Goal: Information Seeking & Learning: Learn about a topic

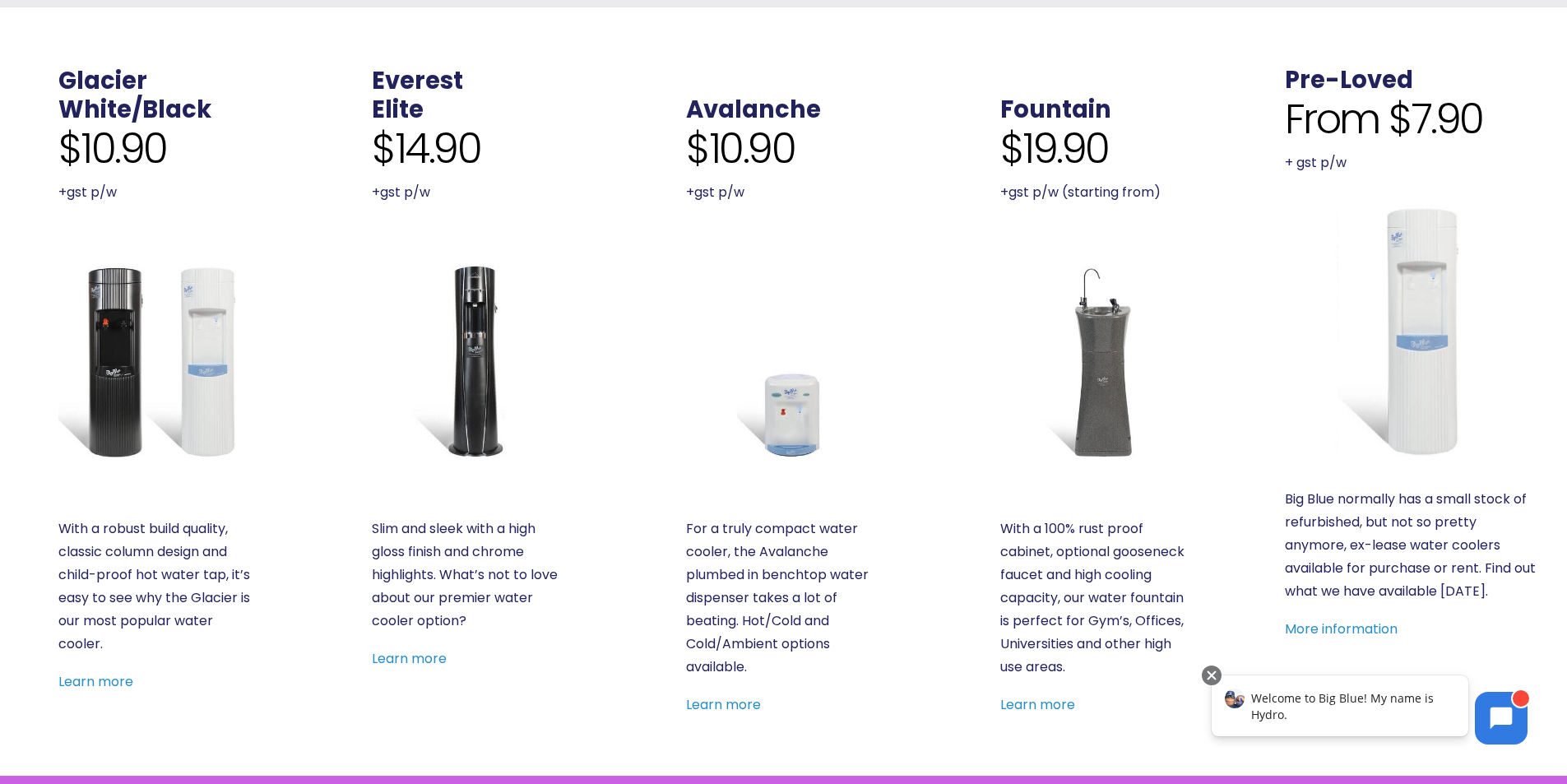
scroll to position [575, 0]
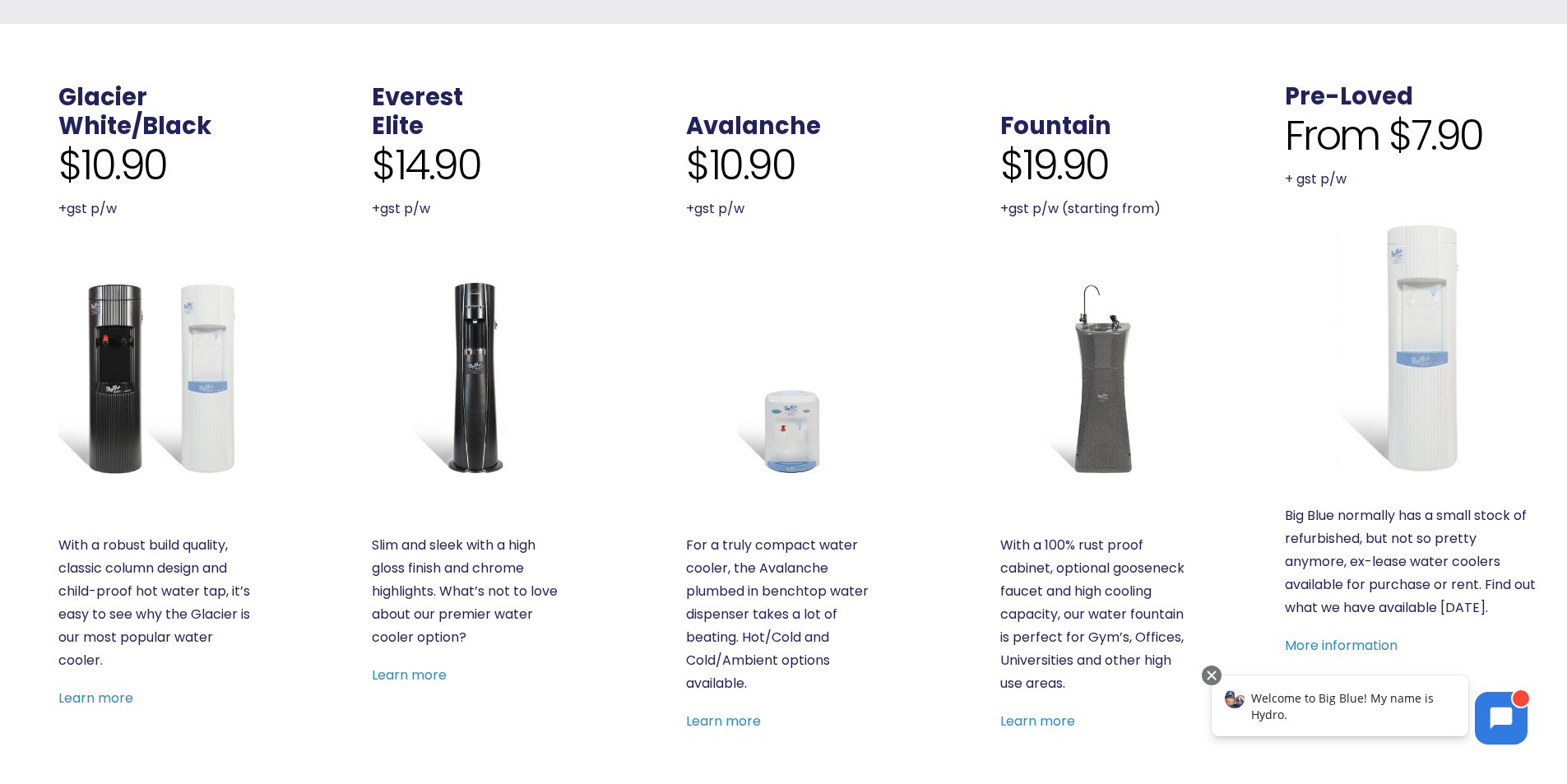
click at [118, 376] on img at bounding box center [156, 377] width 195 height 195
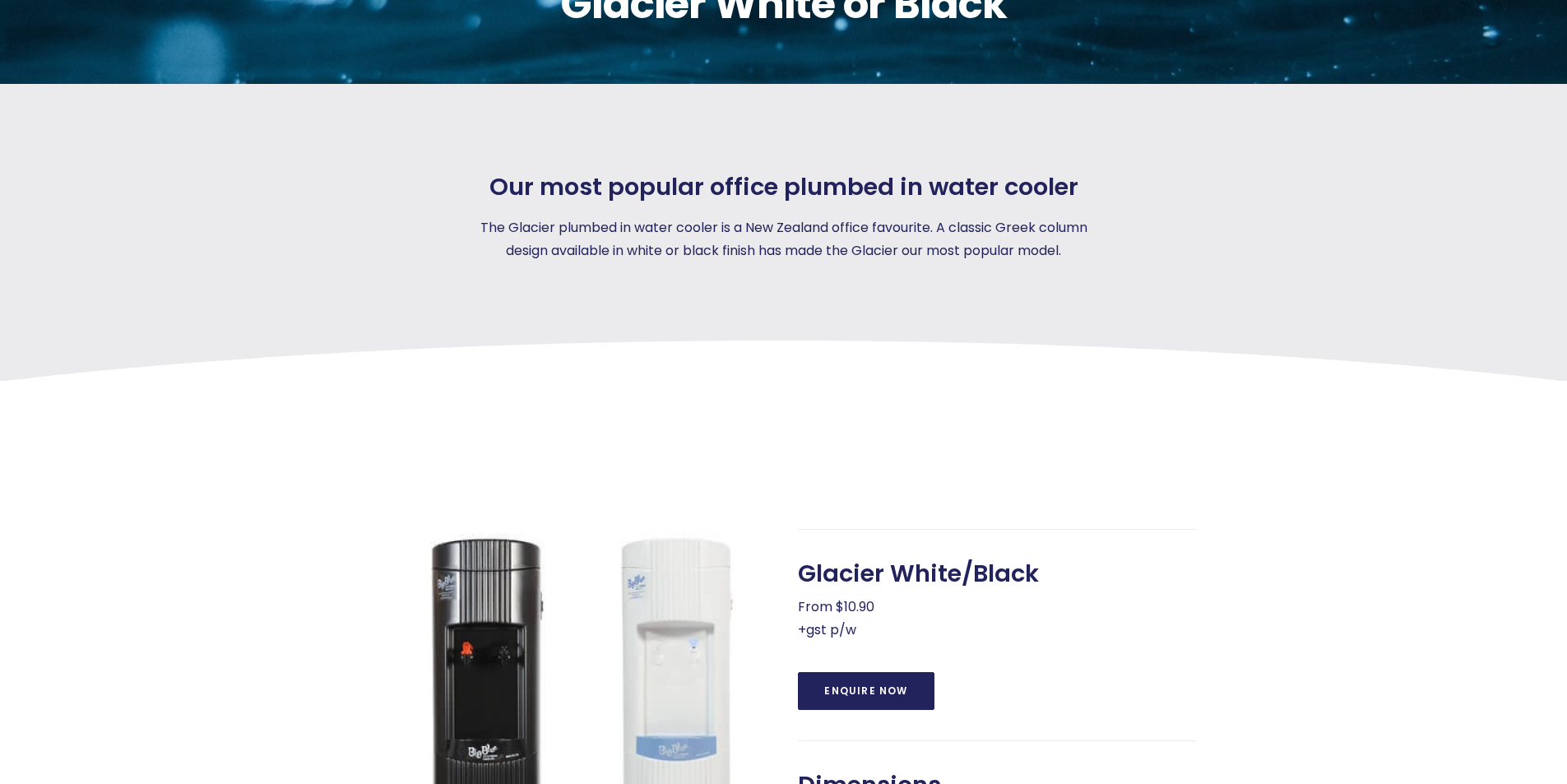
scroll to position [246, 0]
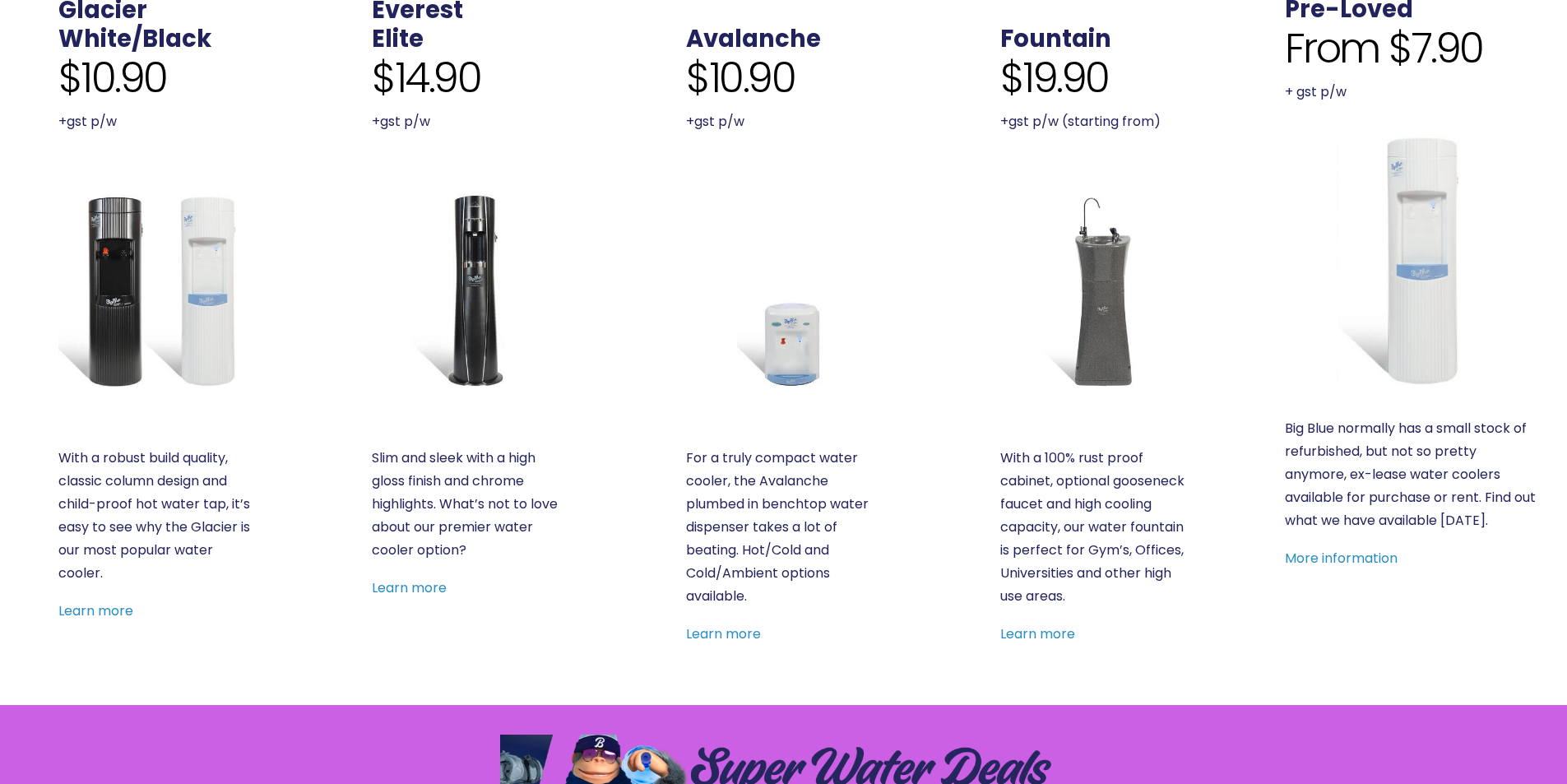
scroll to position [740, 0]
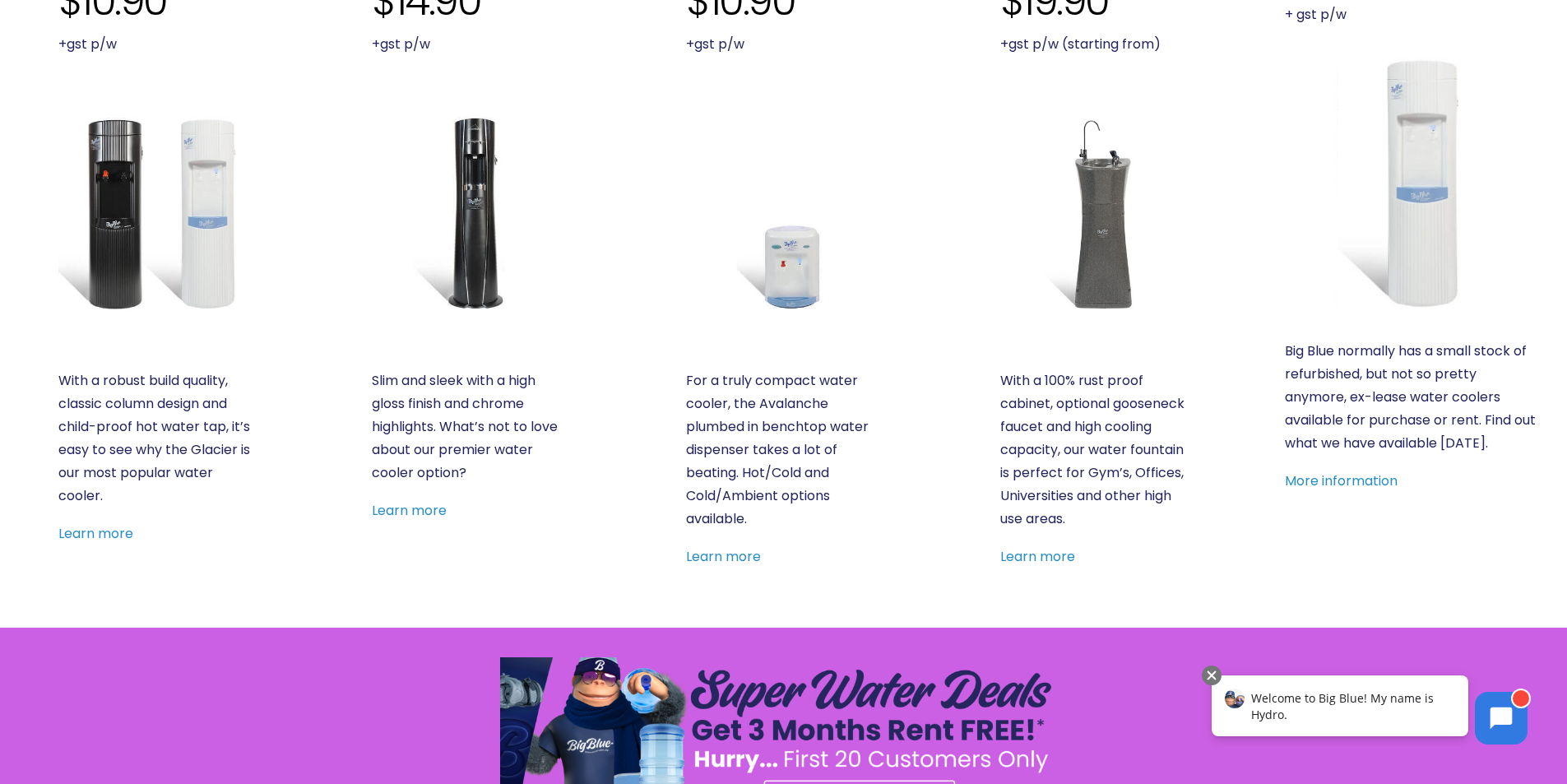
click at [789, 245] on img at bounding box center [784, 213] width 195 height 195
